Goal: Transaction & Acquisition: Purchase product/service

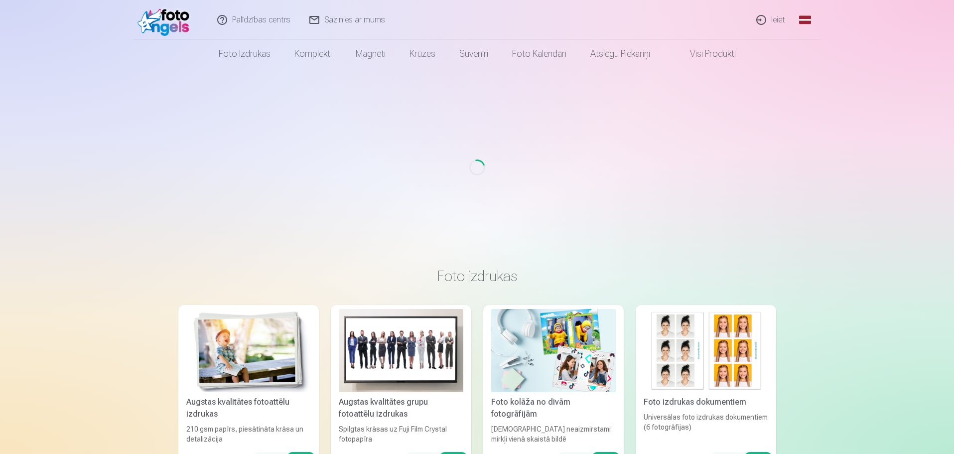
click at [778, 15] on link "Ieiet" at bounding box center [771, 20] width 48 height 40
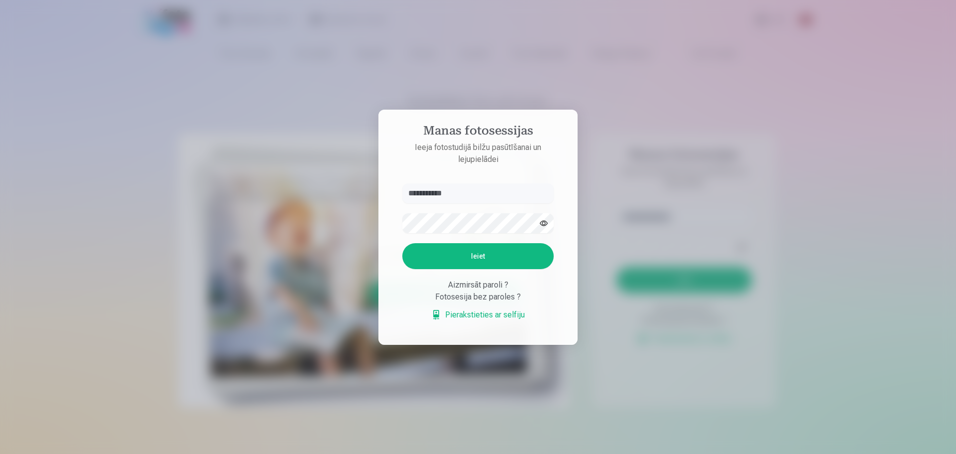
type input "**********"
click at [462, 257] on button "Ieiet" at bounding box center [477, 256] width 151 height 26
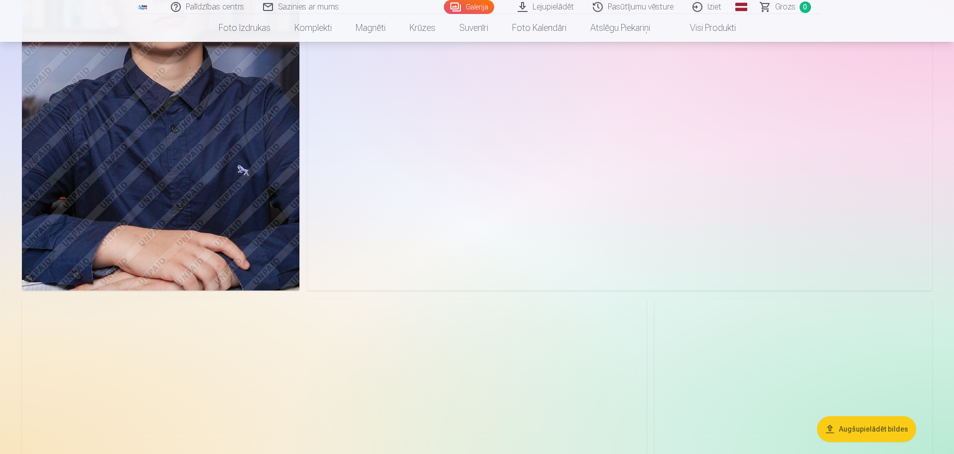
scroll to position [4682, 0]
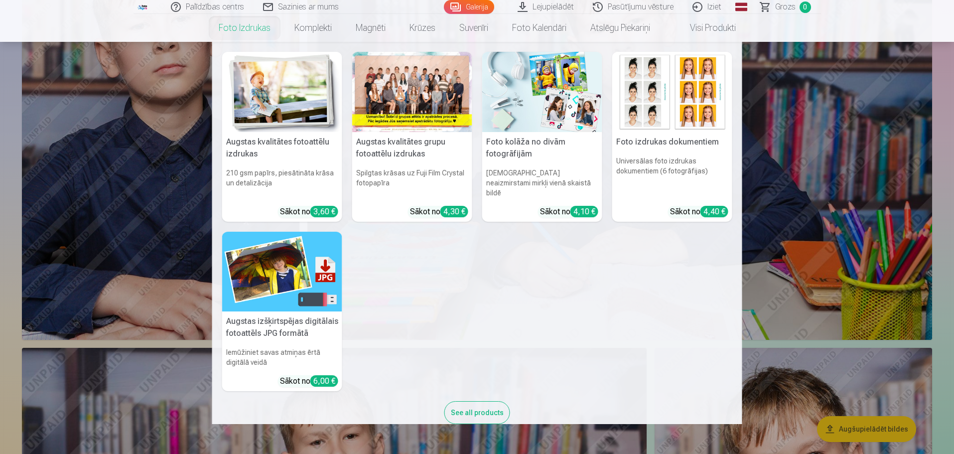
click at [228, 33] on link "Foto izdrukas" at bounding box center [245, 28] width 76 height 28
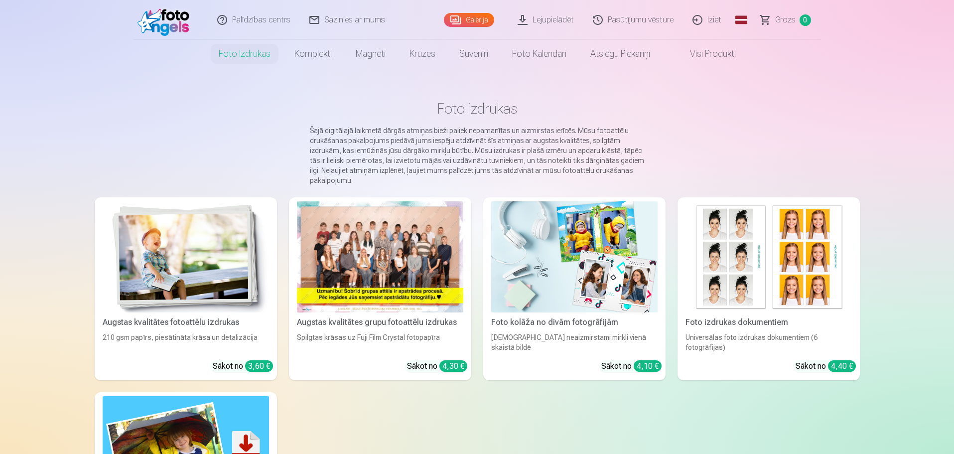
click at [486, 18] on link "Galerija" at bounding box center [469, 20] width 50 height 14
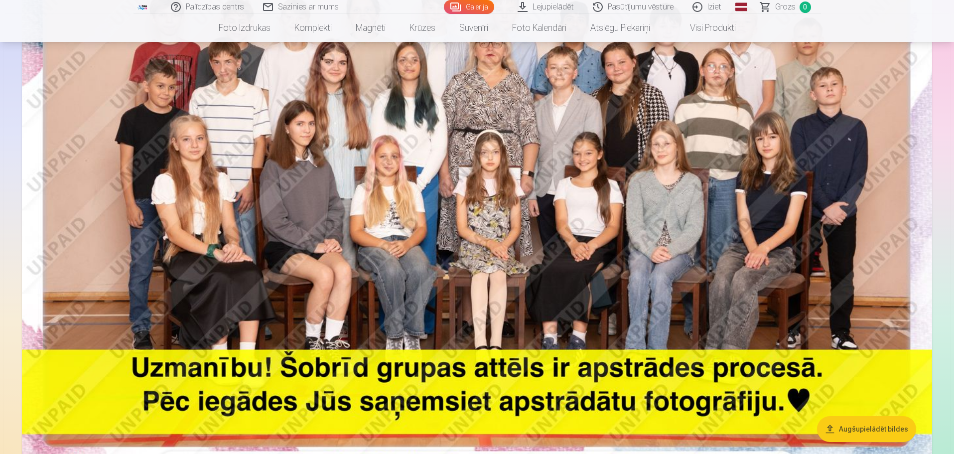
scroll to position [249, 0]
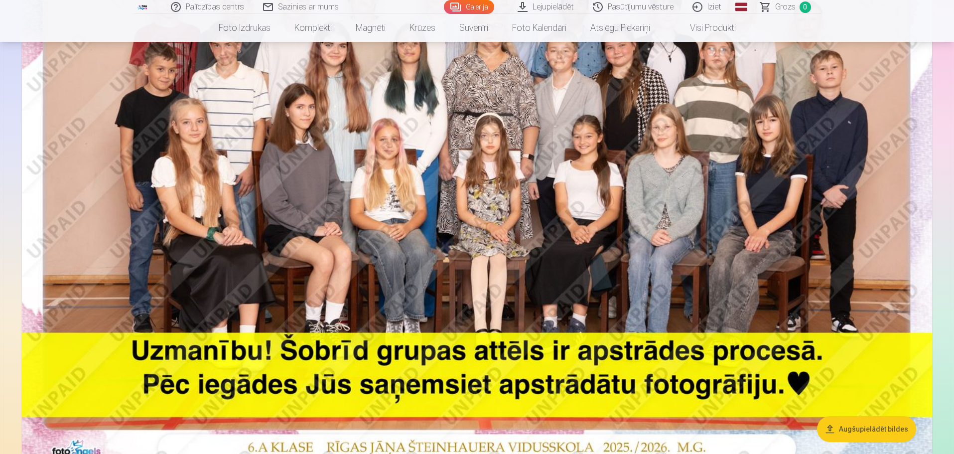
click at [485, 226] on img at bounding box center [477, 164] width 910 height 607
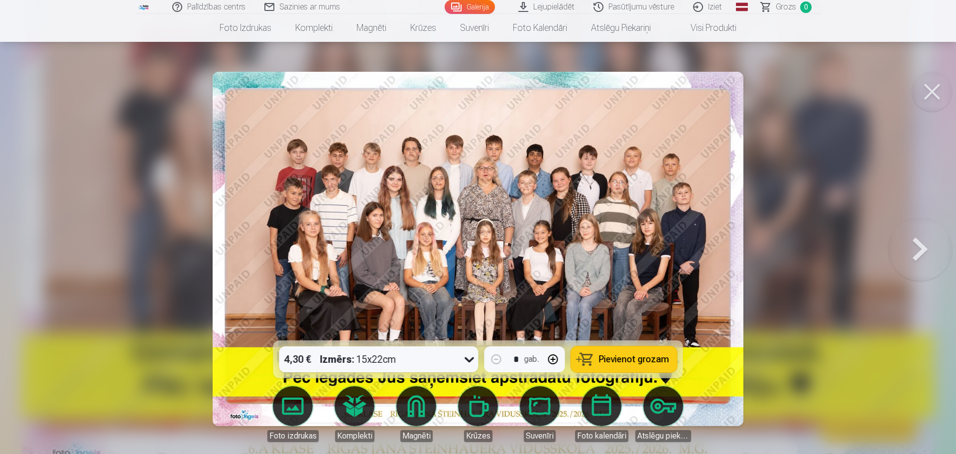
click at [469, 357] on icon at bounding box center [470, 359] width 16 height 16
click at [630, 367] on button "Pievienot grozam" at bounding box center [624, 359] width 106 height 26
click at [931, 95] on button at bounding box center [933, 92] width 40 height 40
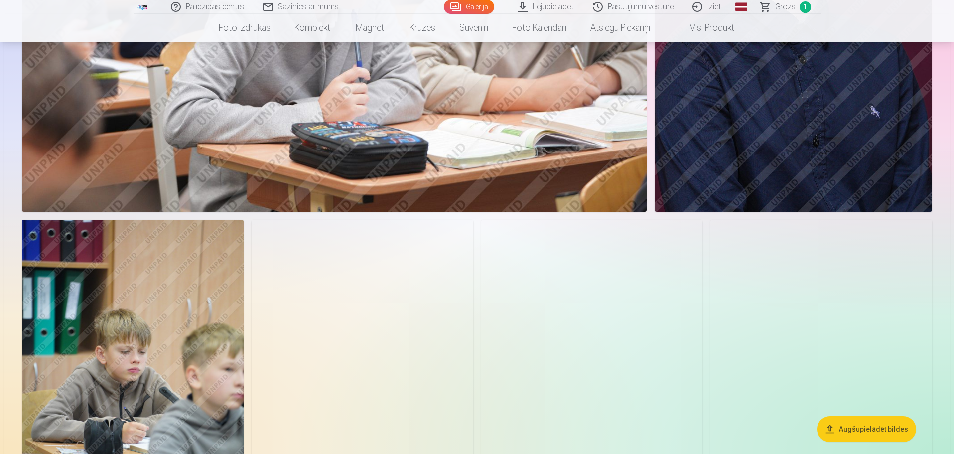
scroll to position [2092, 0]
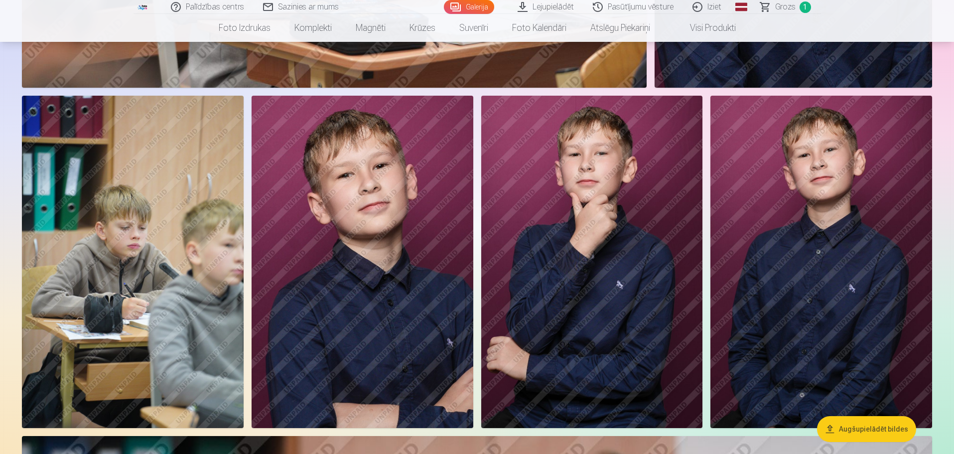
click at [405, 268] on img at bounding box center [363, 262] width 222 height 332
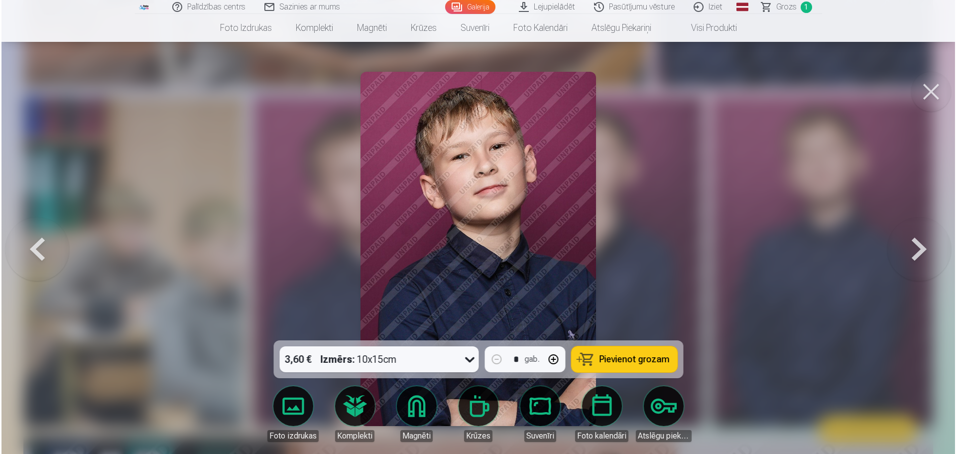
scroll to position [2097, 0]
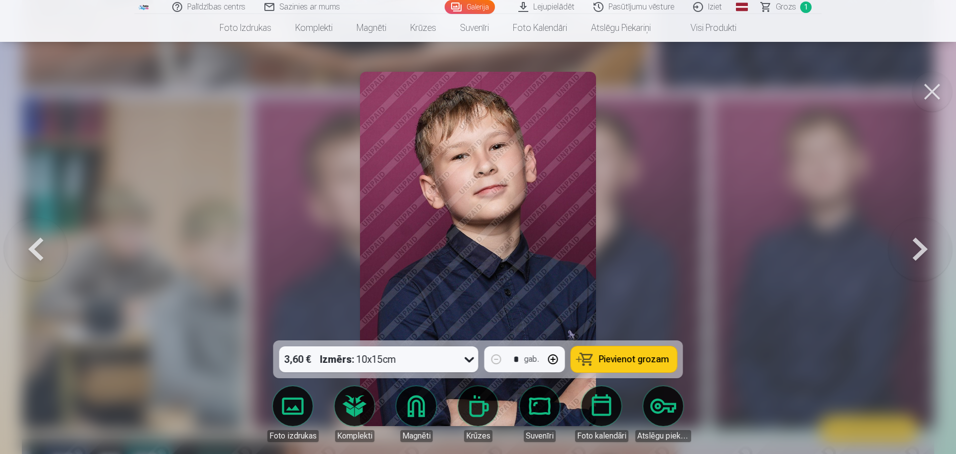
click at [628, 357] on span "Pievienot grozam" at bounding box center [634, 359] width 70 height 9
click at [933, 90] on button at bounding box center [933, 92] width 40 height 40
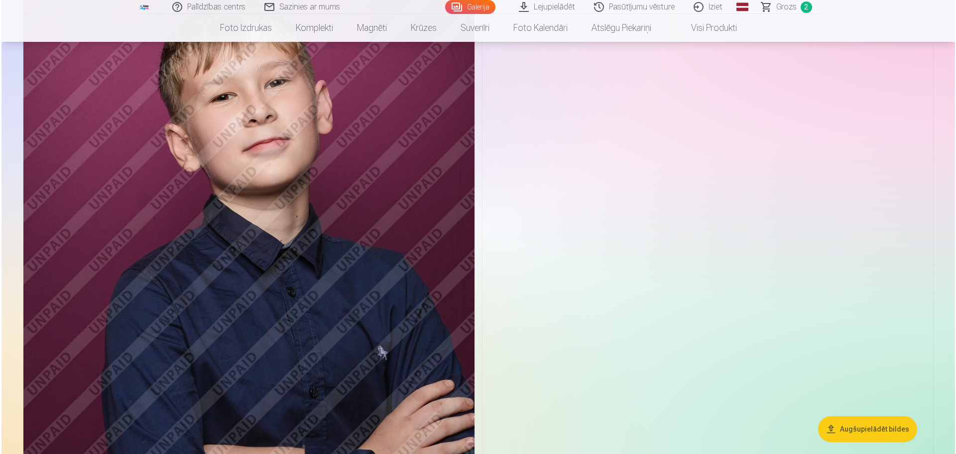
scroll to position [5479, 0]
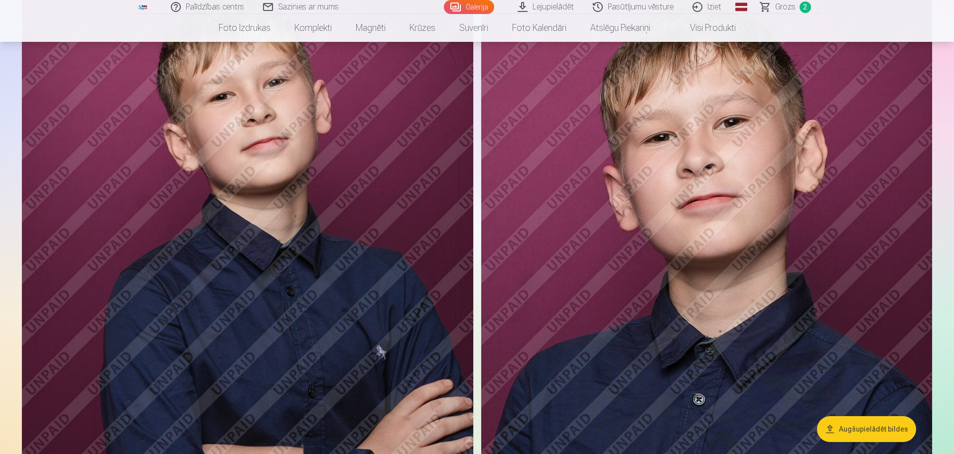
click at [374, 241] on img at bounding box center [247, 313] width 451 height 677
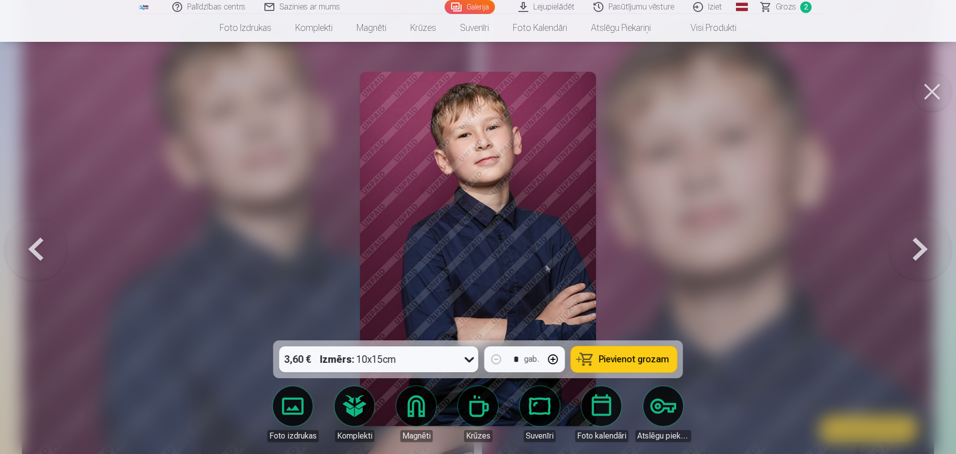
click at [632, 358] on span "Pievienot grozam" at bounding box center [634, 359] width 70 height 9
click at [926, 93] on button at bounding box center [933, 92] width 40 height 40
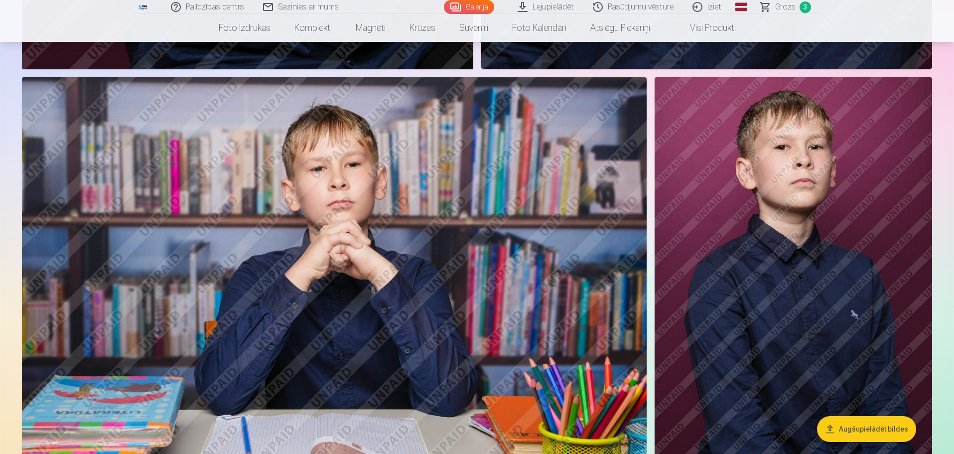
scroll to position [6062, 0]
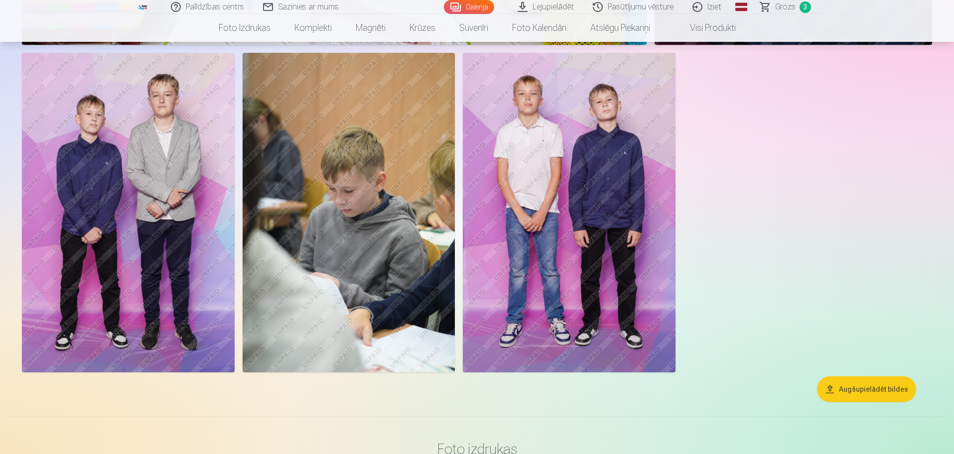
click at [192, 272] on img at bounding box center [128, 212] width 213 height 319
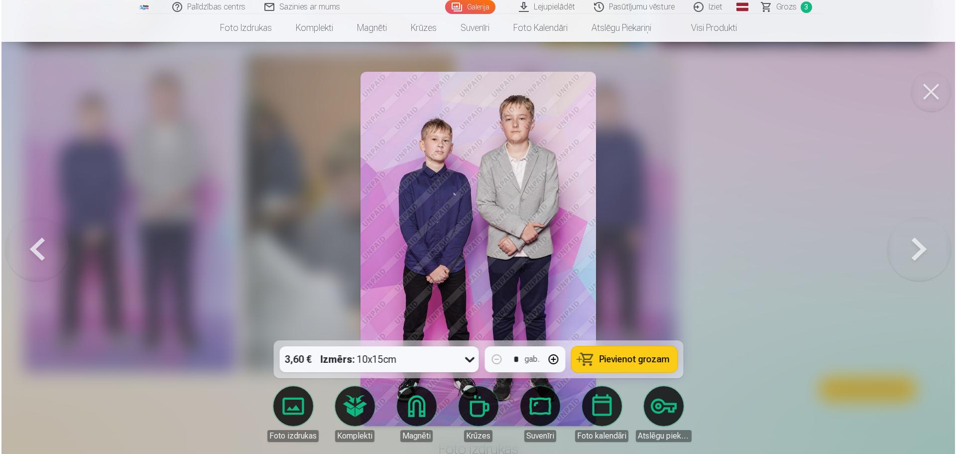
scroll to position [6527, 0]
click at [635, 364] on span "Pievienot grozam" at bounding box center [634, 359] width 70 height 9
click at [922, 94] on button at bounding box center [933, 92] width 40 height 40
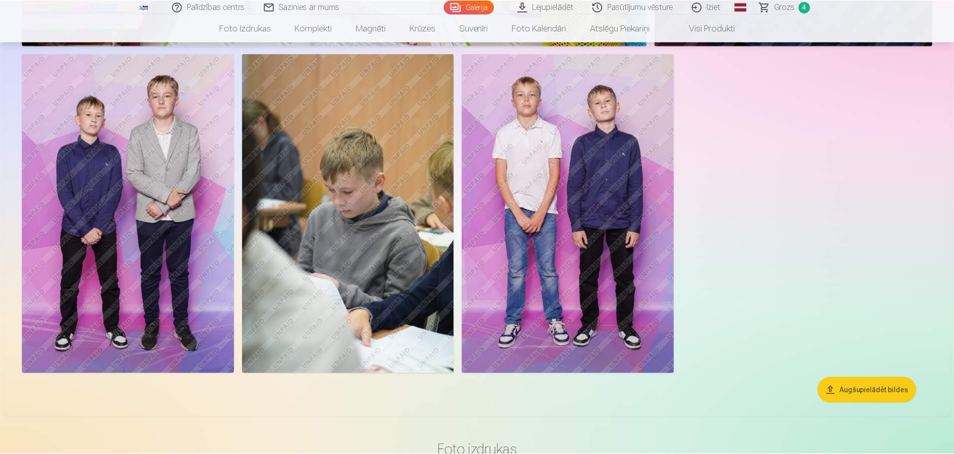
scroll to position [6511, 0]
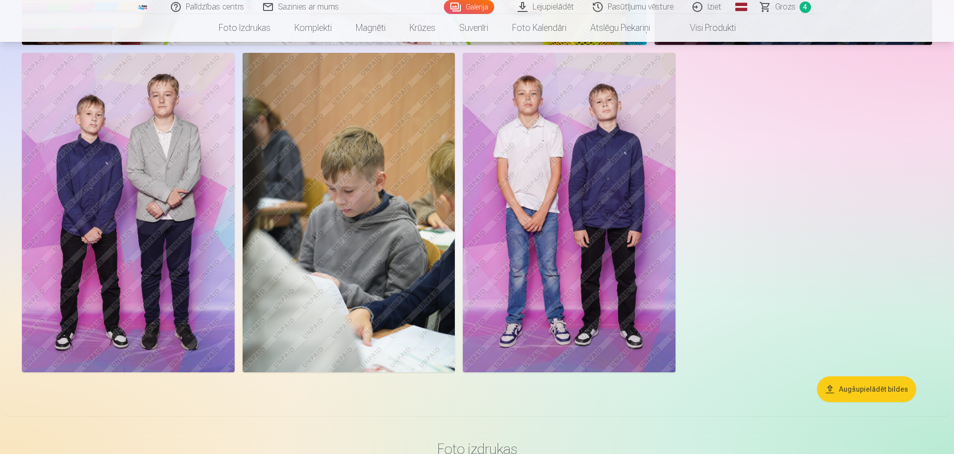
click at [526, 194] on img at bounding box center [569, 212] width 213 height 319
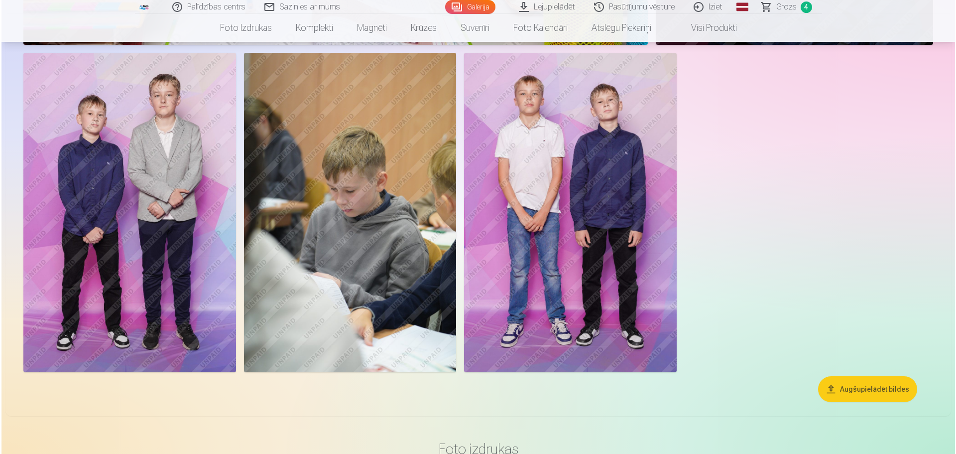
scroll to position [6527, 0]
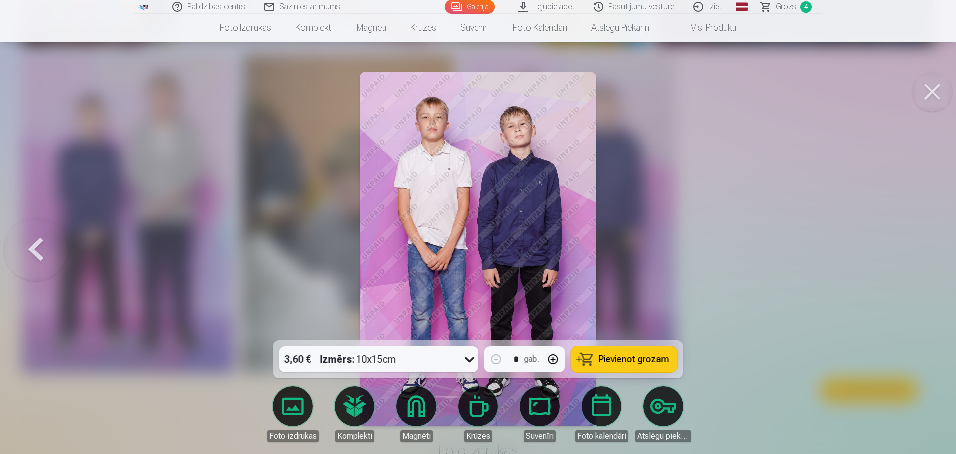
click at [625, 355] on span "Pievienot grozam" at bounding box center [634, 359] width 70 height 9
click at [931, 91] on button at bounding box center [933, 92] width 40 height 40
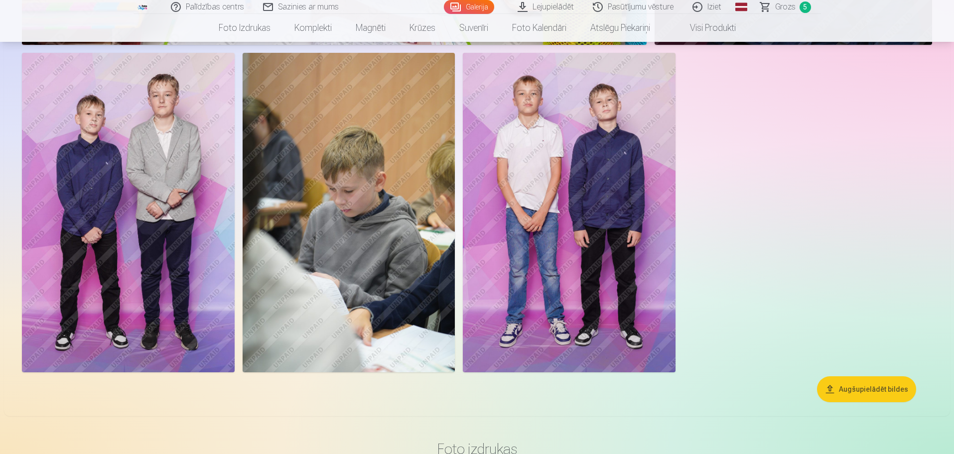
scroll to position [6262, 0]
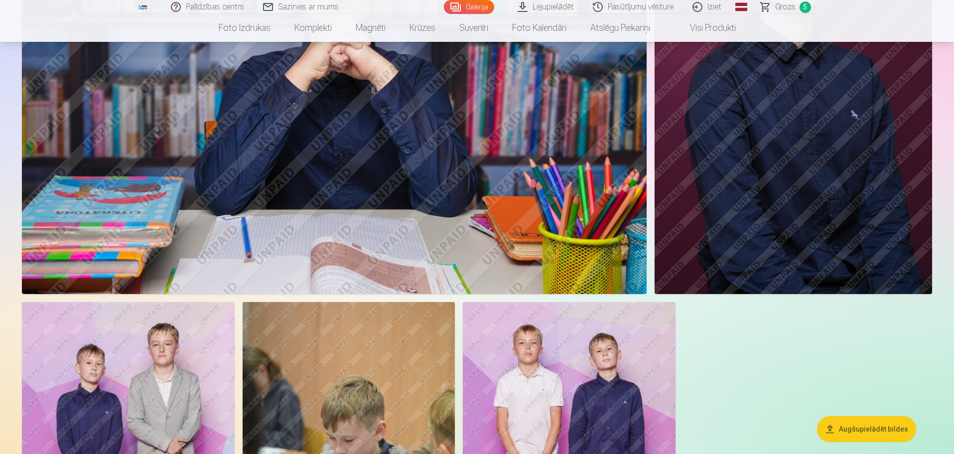
click at [785, 8] on span "Grozs" at bounding box center [785, 7] width 20 height 12
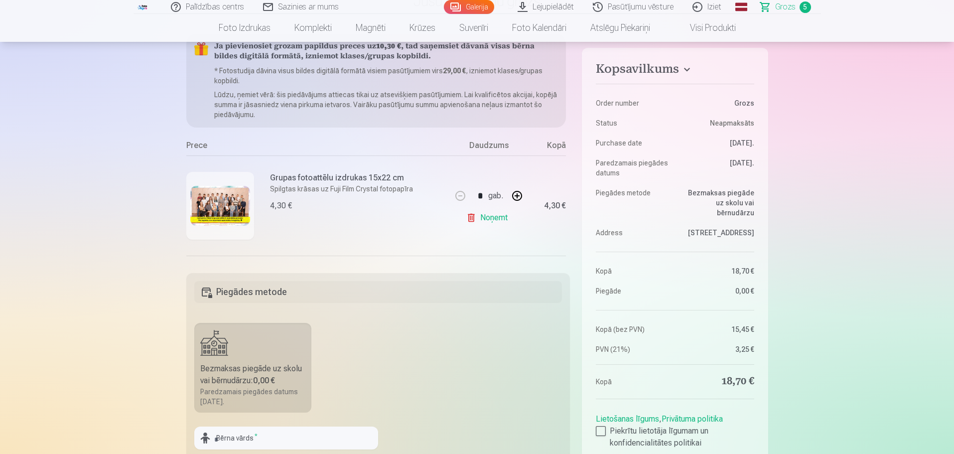
click at [469, 12] on link "Galerija" at bounding box center [469, 7] width 50 height 14
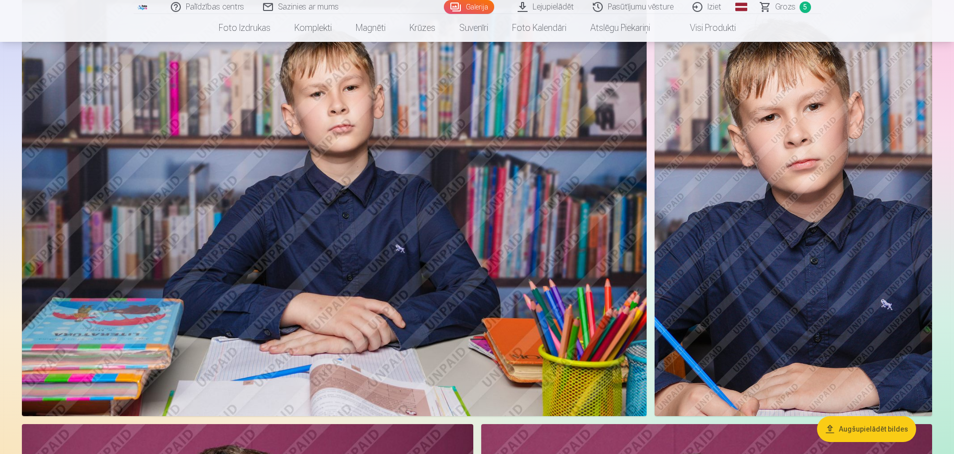
scroll to position [5031, 0]
click at [867, 434] on button "Augšupielādēt bildes" at bounding box center [866, 429] width 99 height 26
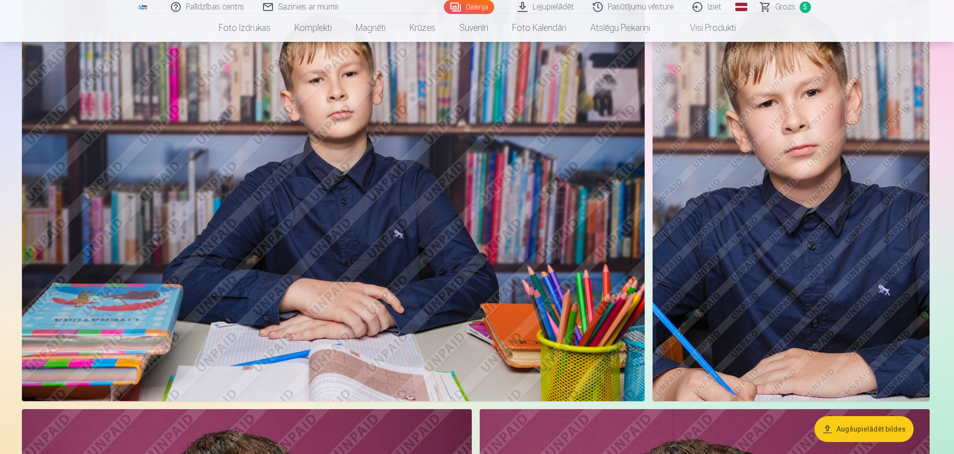
scroll to position [5044, 0]
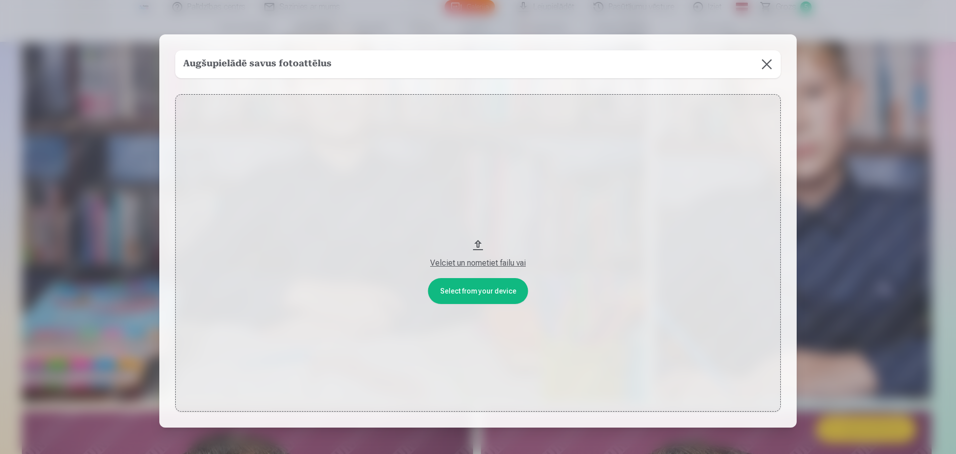
click at [477, 290] on button "Velciet un nometiet failu vai" at bounding box center [478, 253] width 606 height 318
click at [776, 62] on button at bounding box center [767, 64] width 28 height 28
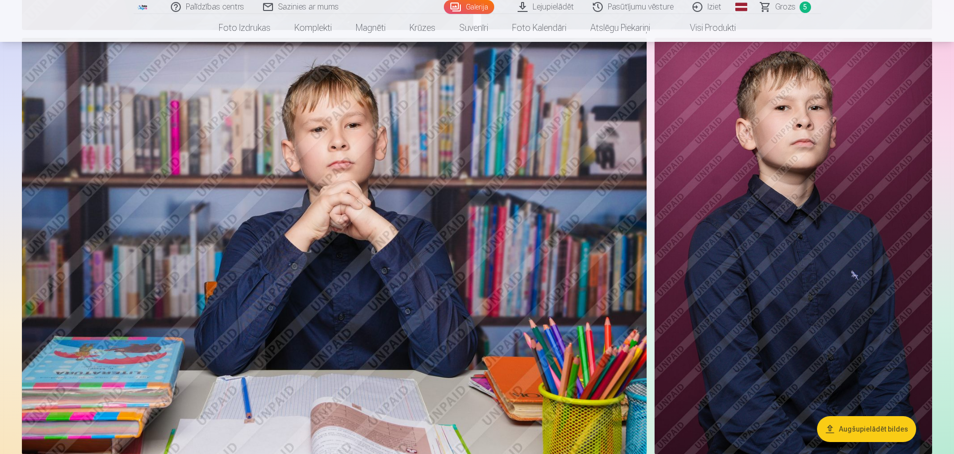
scroll to position [6140, 0]
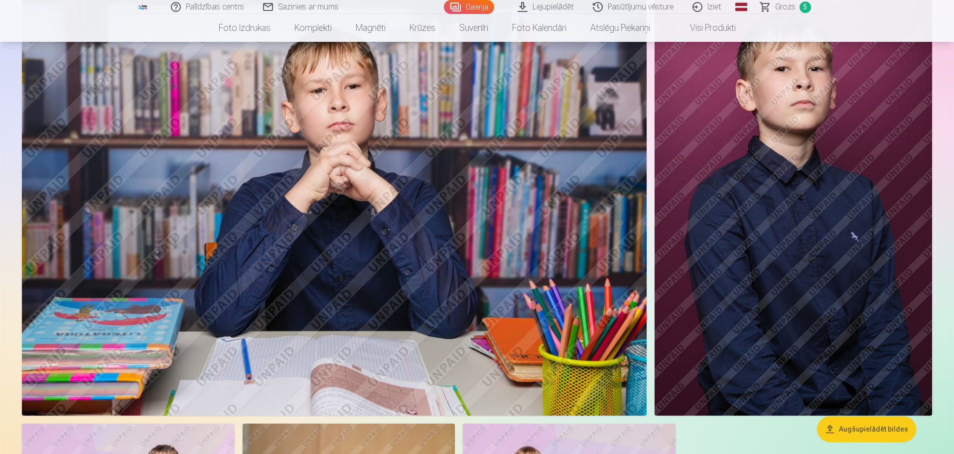
click at [800, 4] on span "5" at bounding box center [804, 6] width 11 height 11
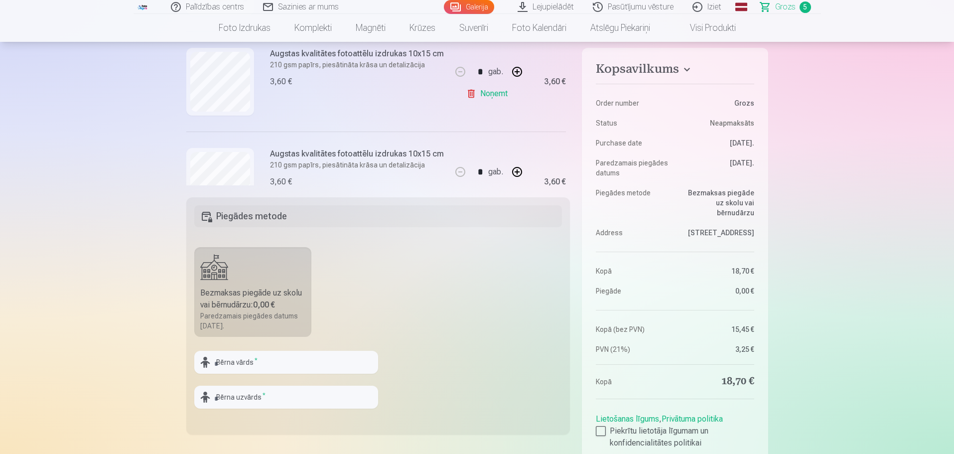
scroll to position [199, 0]
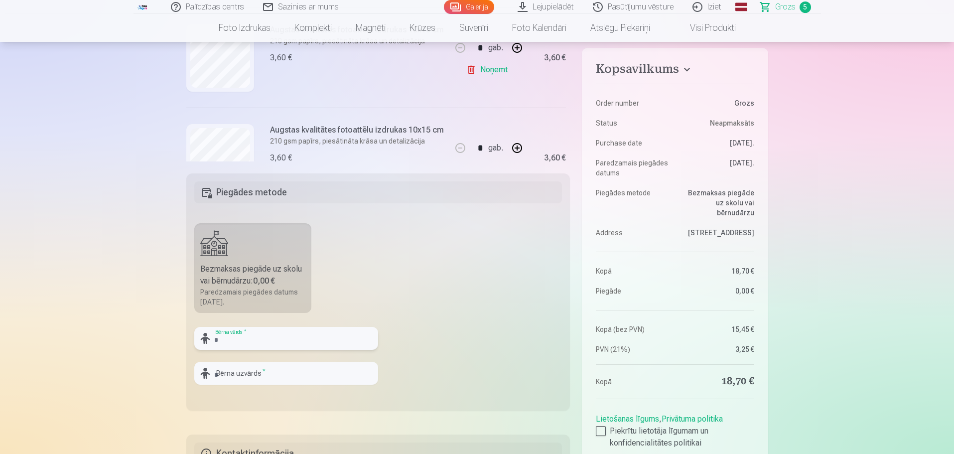
click at [295, 343] on input "text" at bounding box center [286, 338] width 184 height 23
type input "*******"
click at [285, 369] on input "text" at bounding box center [286, 373] width 184 height 23
type input "*"
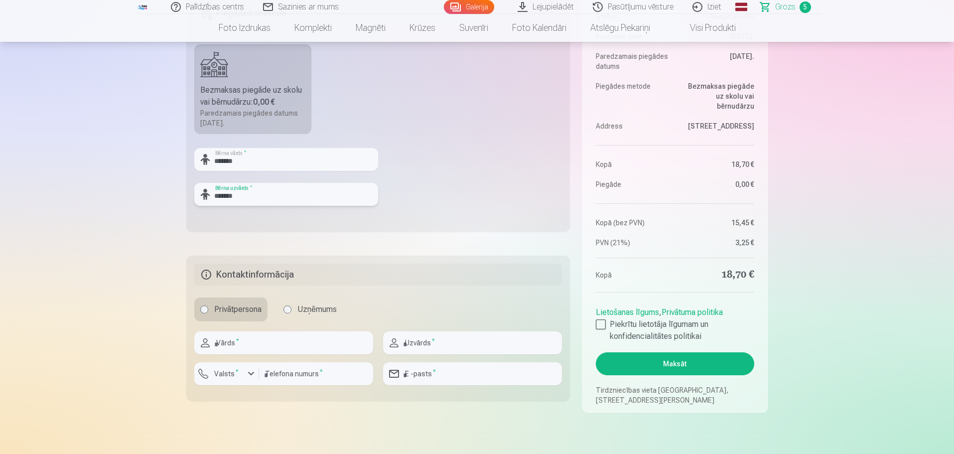
scroll to position [398, 0]
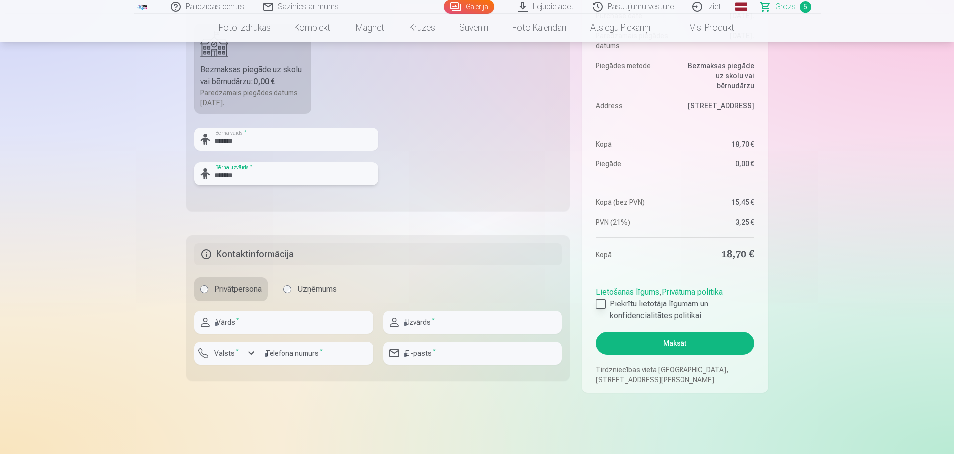
type input "*******"
click at [599, 300] on div at bounding box center [601, 304] width 10 height 10
click at [665, 346] on button "Maksāt" at bounding box center [675, 343] width 158 height 23
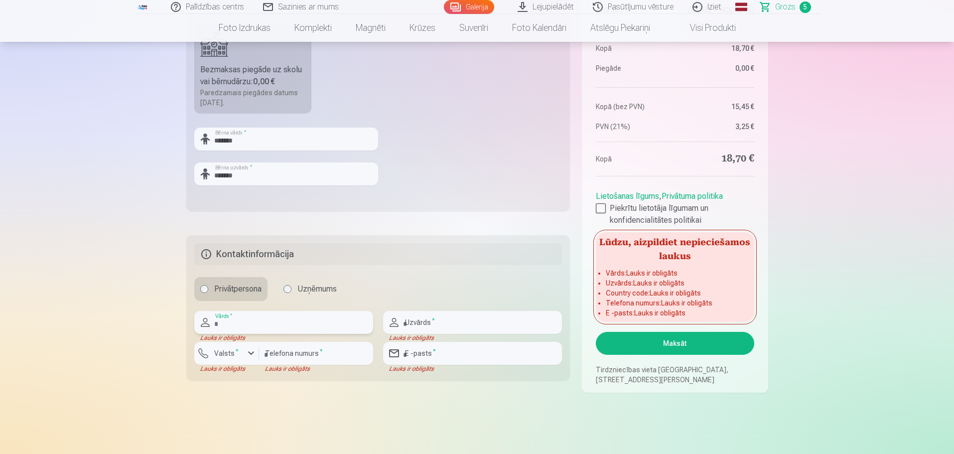
click at [224, 323] on input "text" at bounding box center [283, 322] width 179 height 23
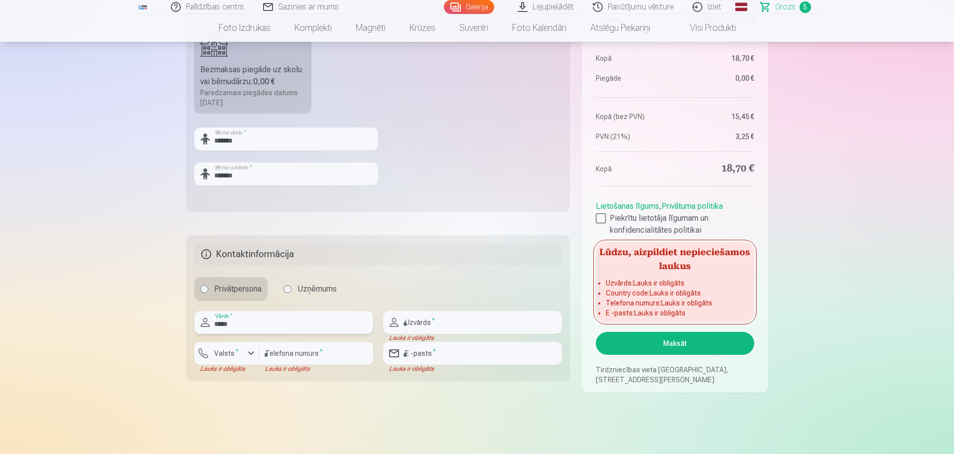
type input "*****"
click at [409, 327] on input "text" at bounding box center [472, 322] width 179 height 23
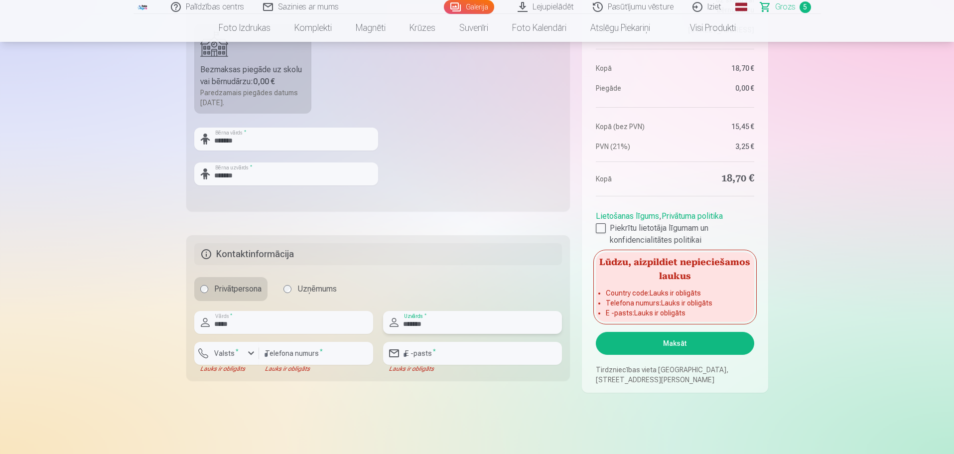
type input "*******"
click at [281, 353] on input "number" at bounding box center [316, 353] width 114 height 23
type input "********"
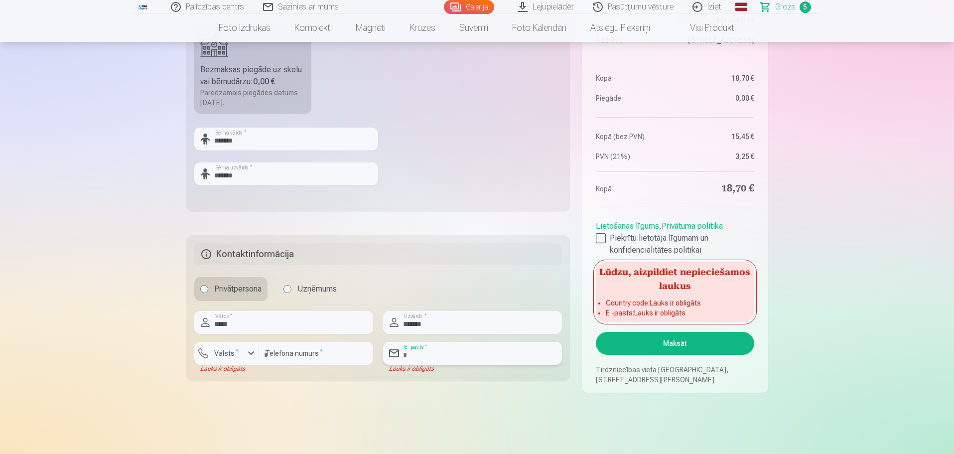
click at [416, 356] on input "email" at bounding box center [472, 353] width 179 height 23
type input "**********"
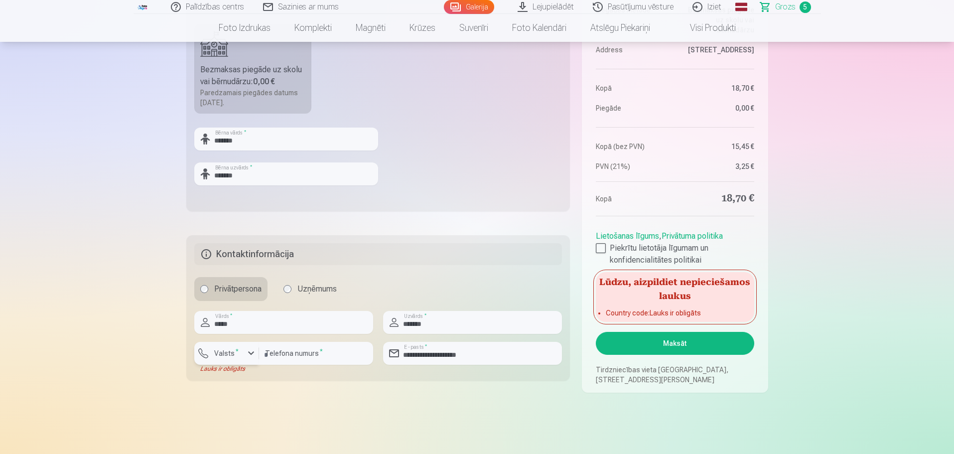
click at [250, 354] on div "button" at bounding box center [251, 353] width 12 height 12
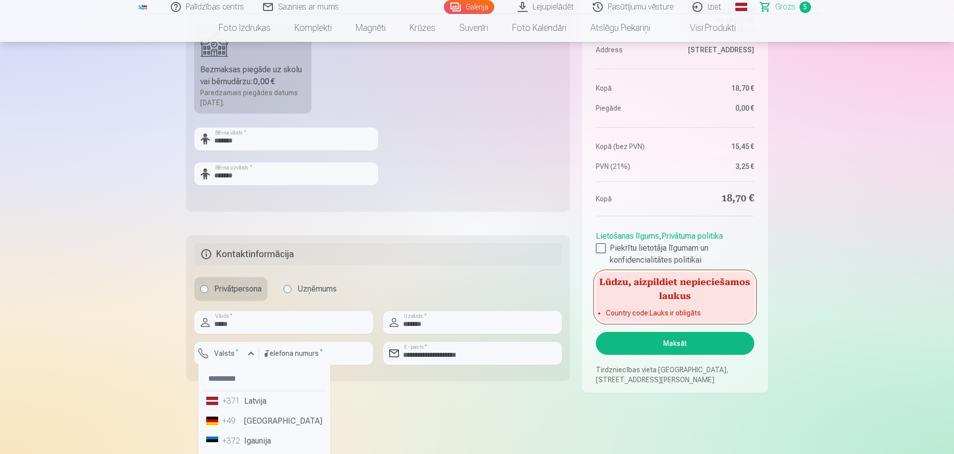
click at [252, 406] on li "+371 Latvija" at bounding box center [264, 401] width 124 height 20
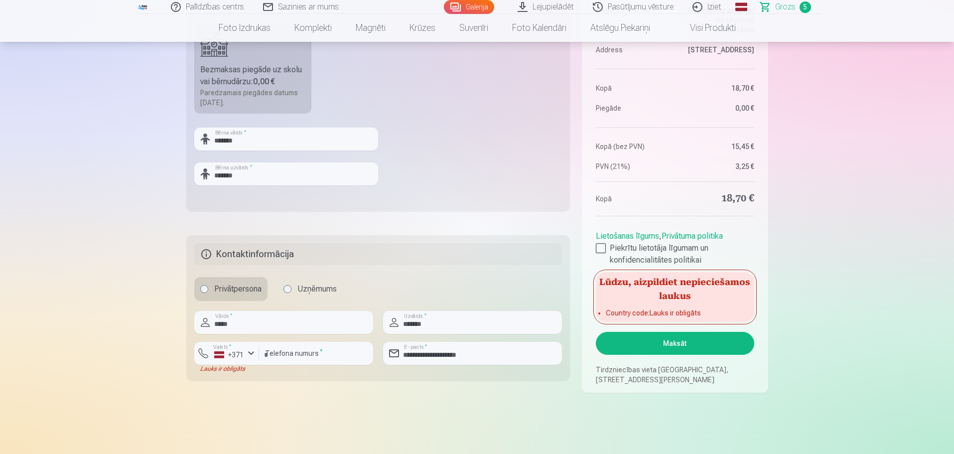
click at [673, 344] on button "Maksāt" at bounding box center [675, 343] width 158 height 23
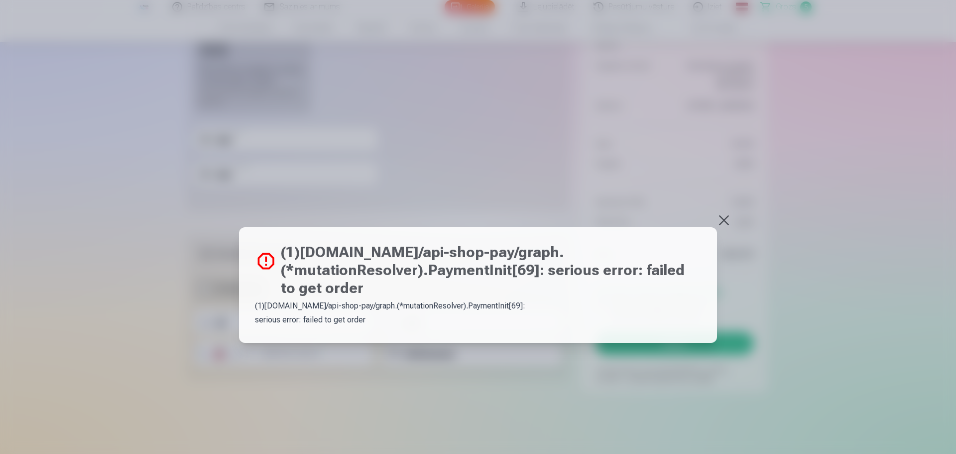
click at [723, 221] on button at bounding box center [724, 220] width 14 height 14
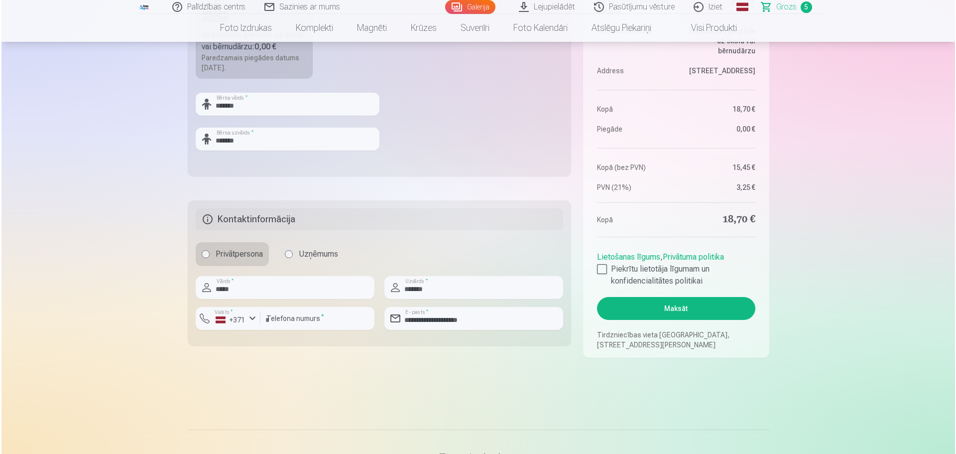
scroll to position [448, 0]
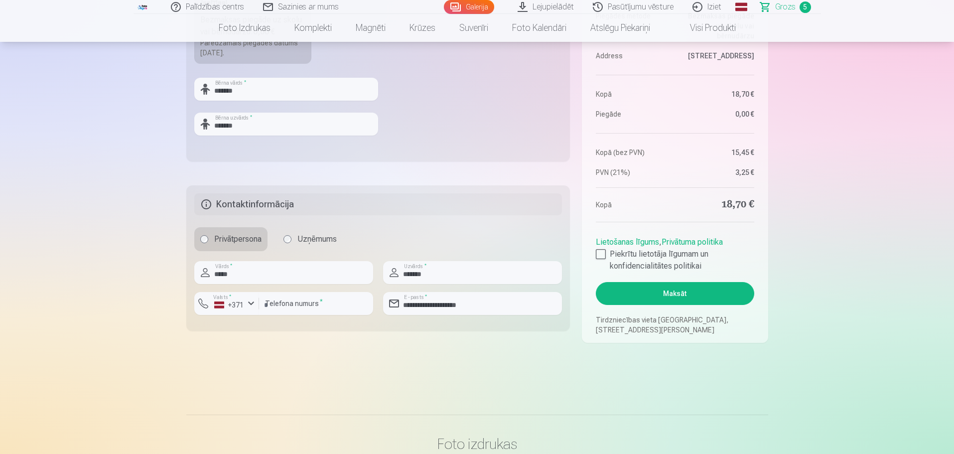
click at [668, 298] on button "Maksāt" at bounding box center [675, 293] width 158 height 23
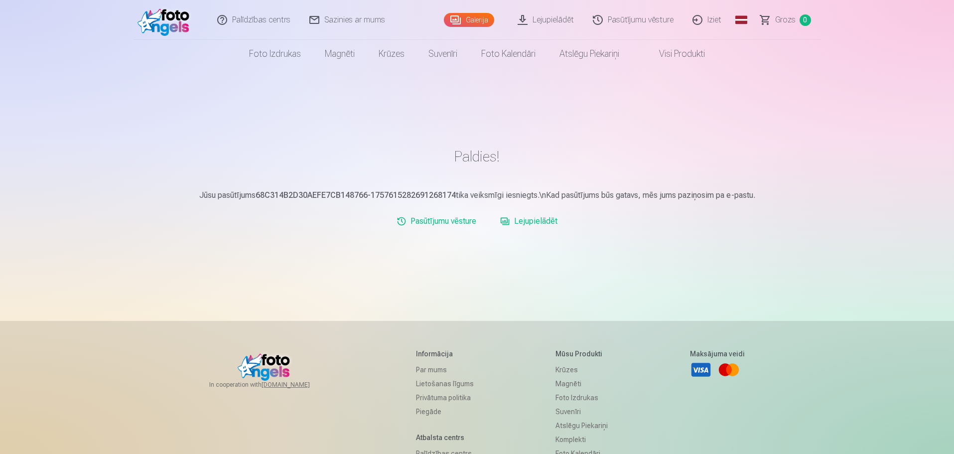
click at [544, 20] on link "Lejupielādēt" at bounding box center [546, 20] width 75 height 40
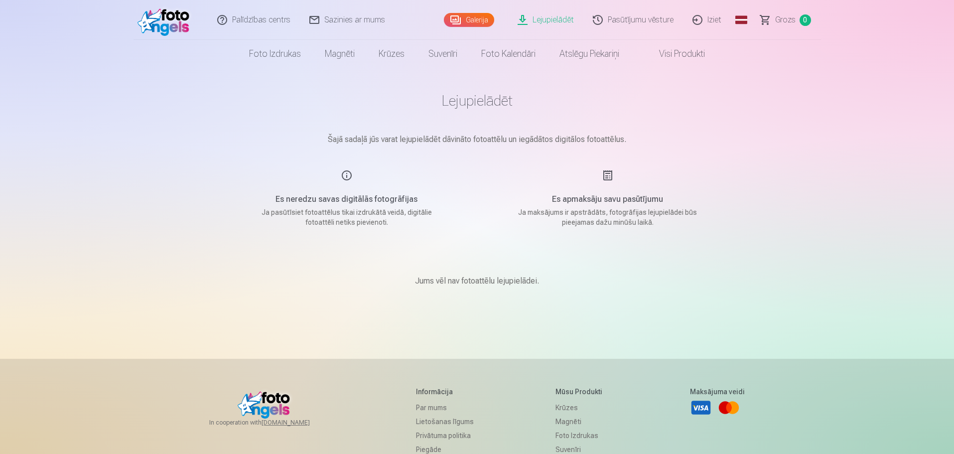
click at [718, 21] on link "Iziet" at bounding box center [707, 20] width 48 height 40
